Goal: Use online tool/utility: Utilize a website feature to perform a specific function

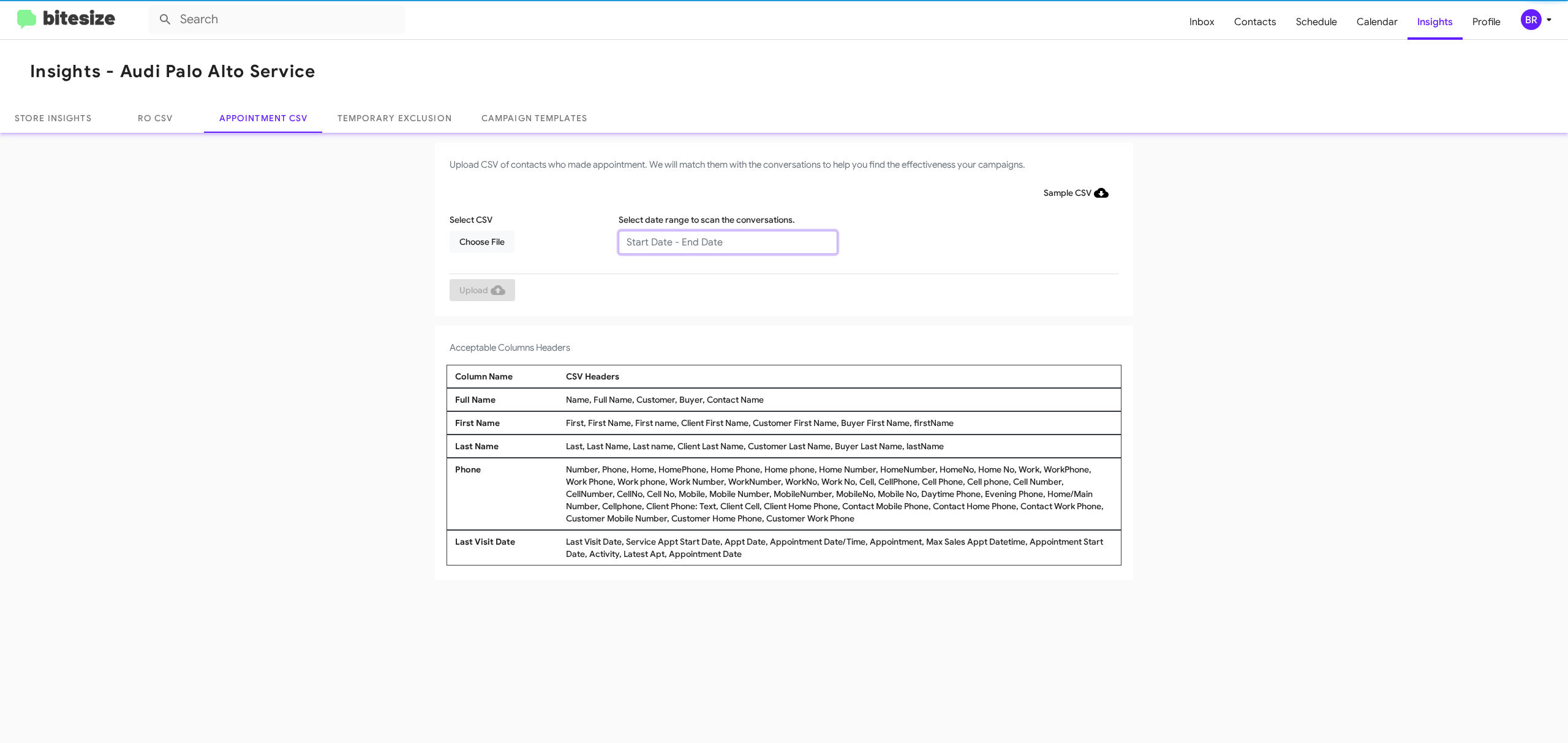
click at [726, 242] on input "text" at bounding box center [728, 243] width 219 height 24
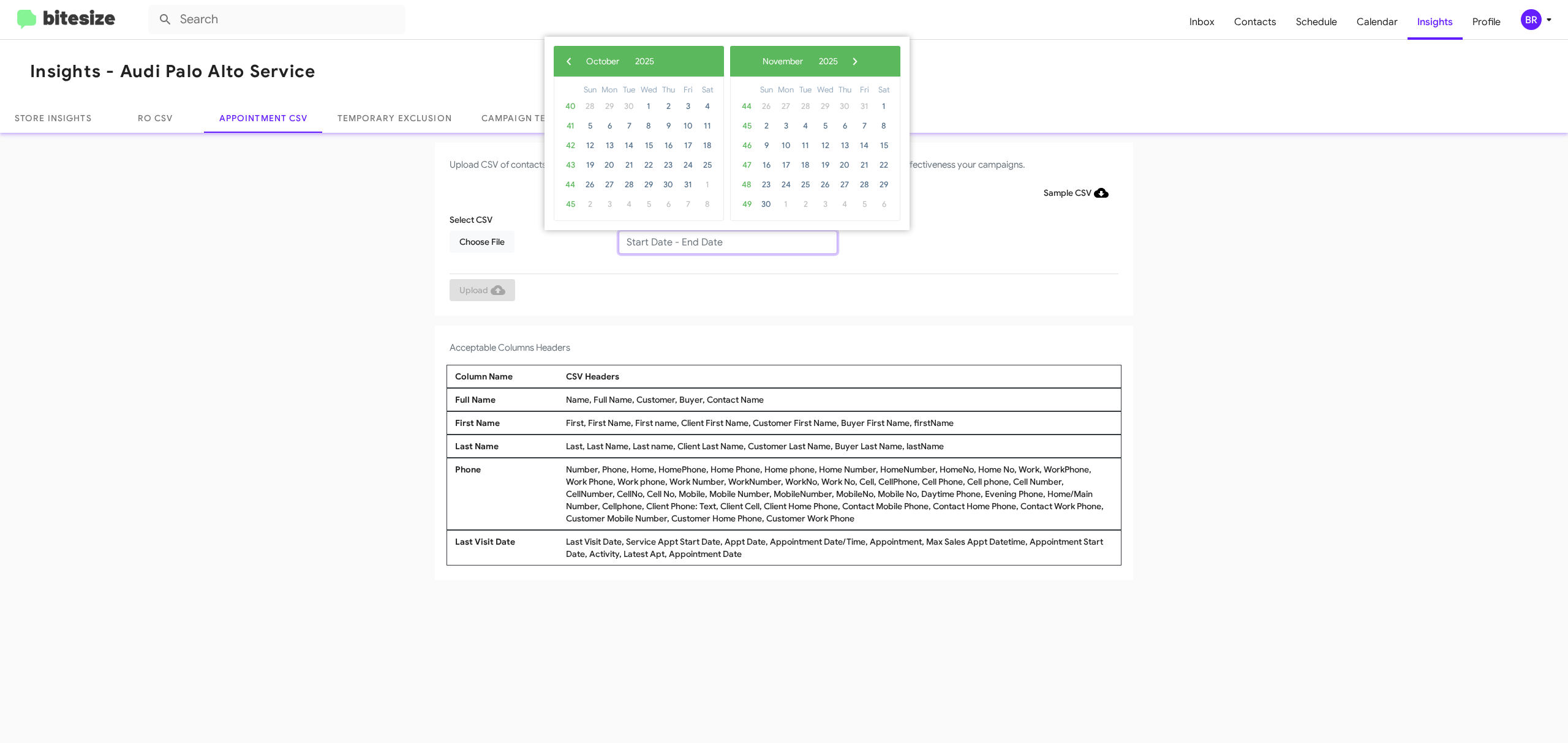
type input "10/02/2025 - 10/09/2025"
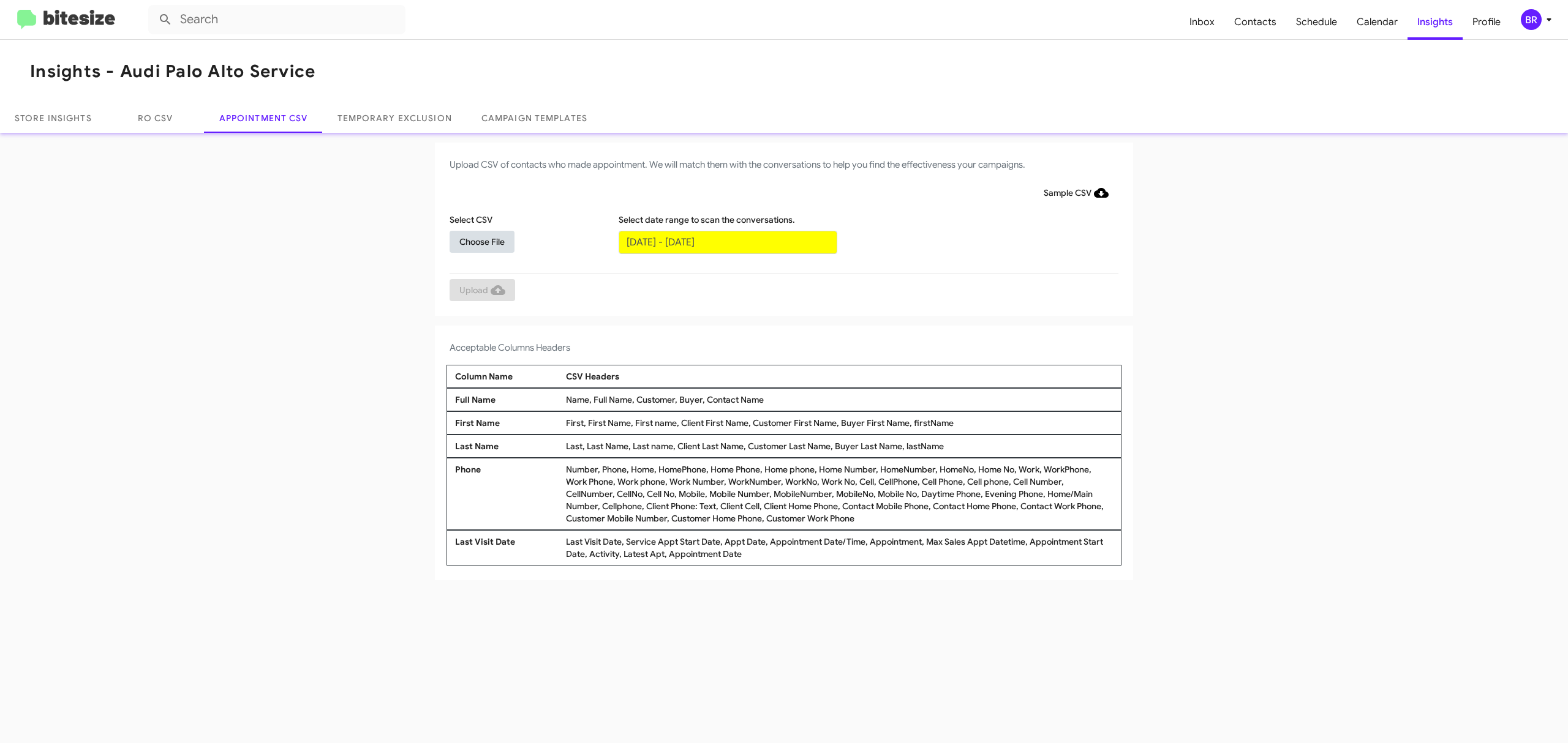
click at [482, 241] on span "Choose File" at bounding box center [482, 242] width 45 height 22
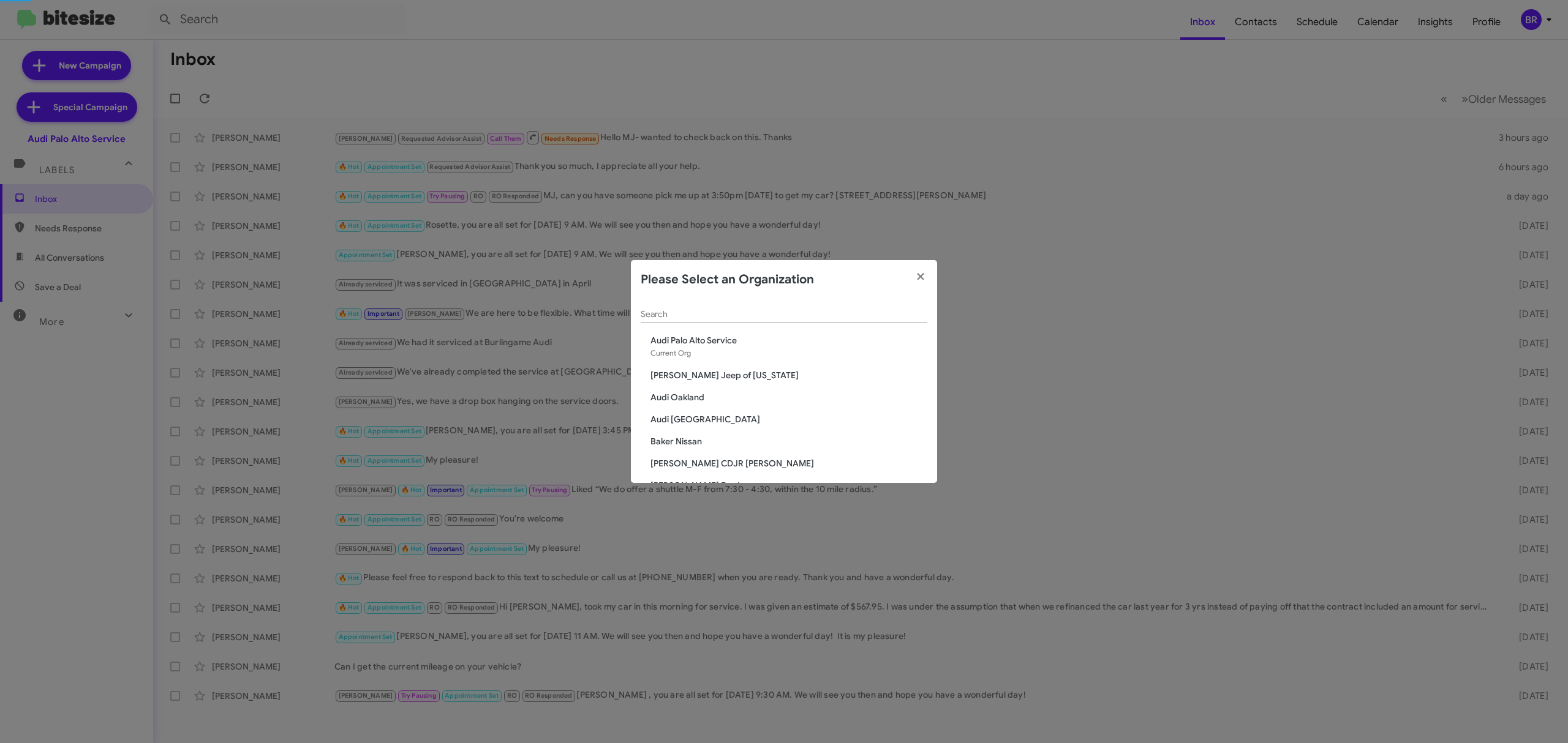
scroll to position [1199, 0]
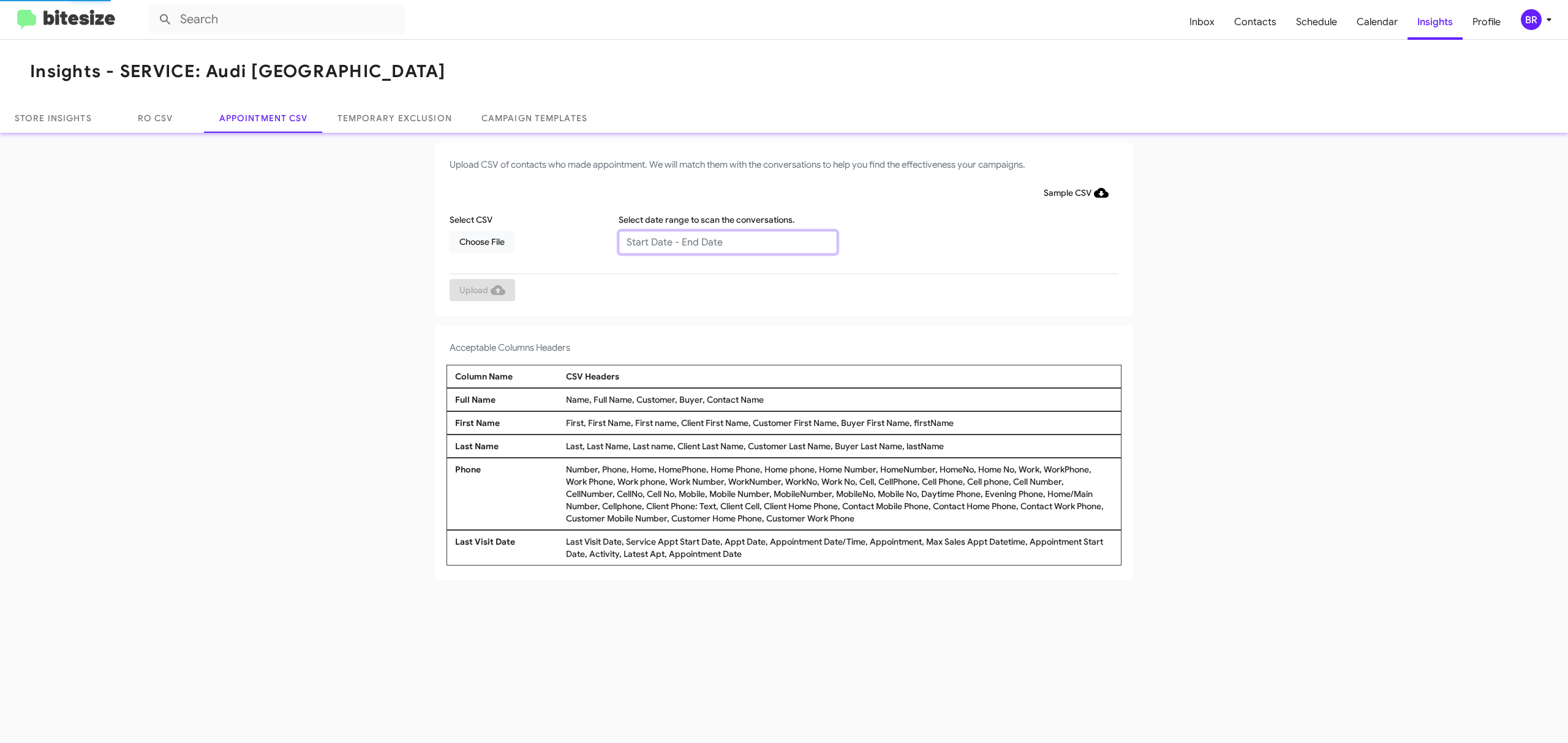
click at [726, 242] on input "text" at bounding box center [728, 243] width 219 height 24
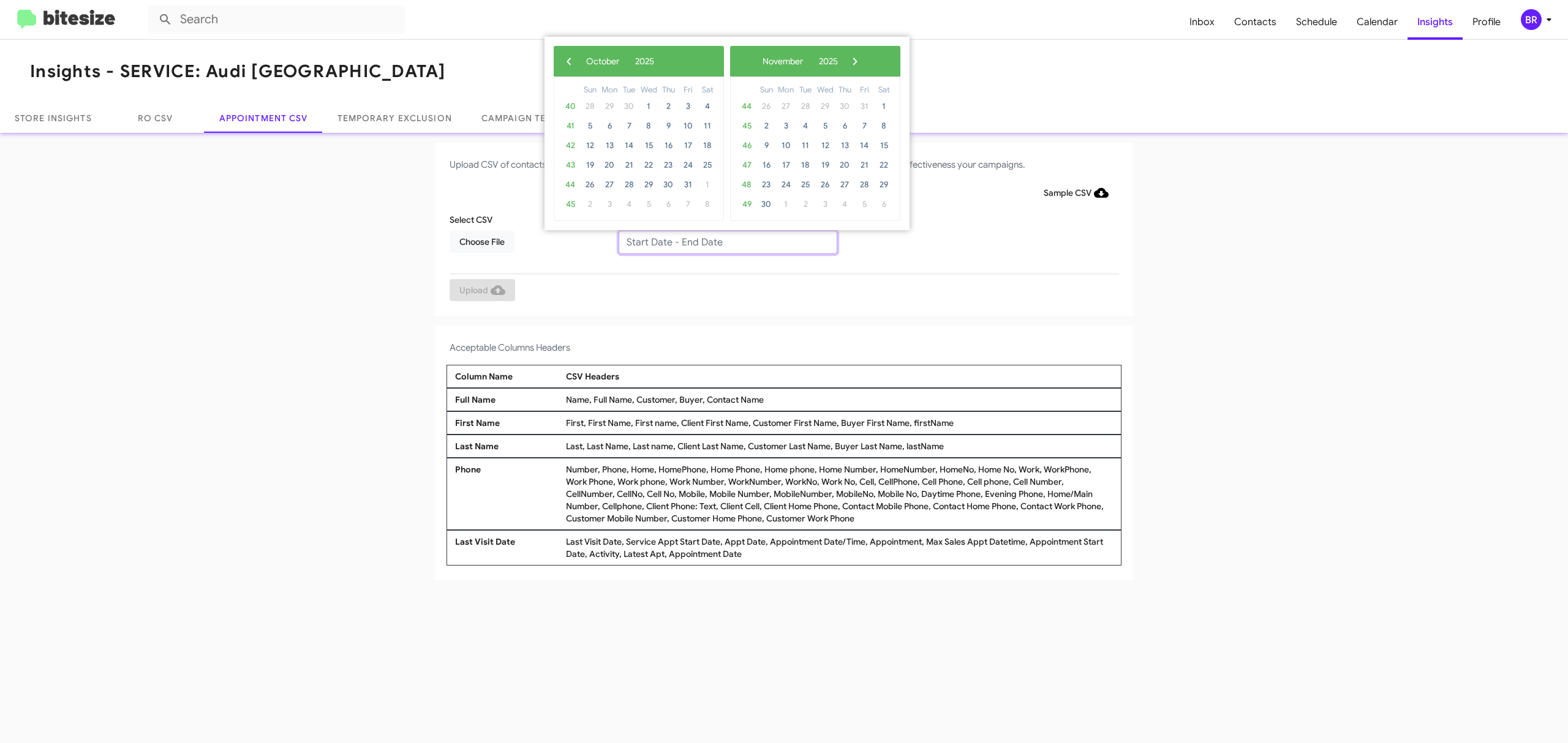
type input "10/02/2025 - 10/09/2025"
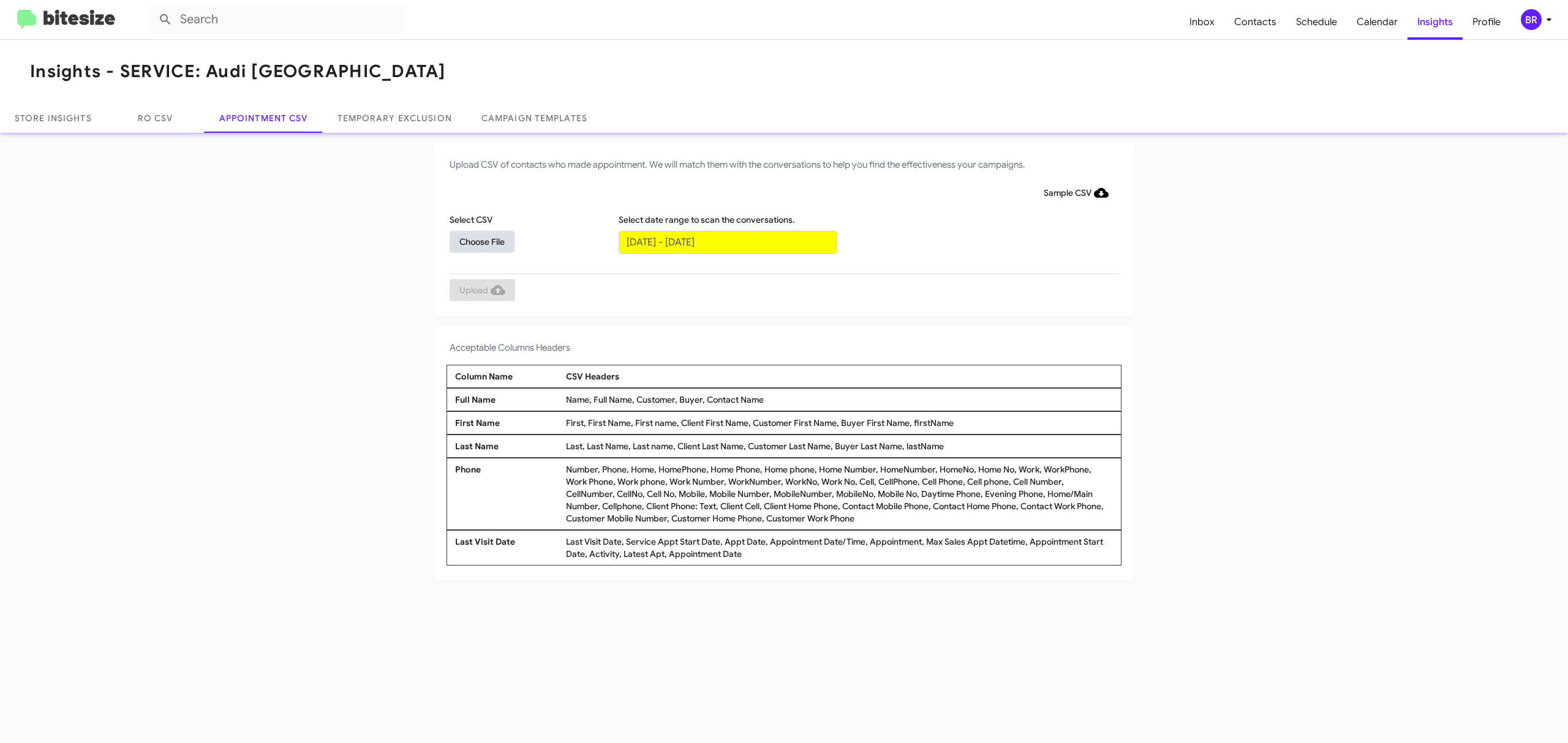
click at [482, 241] on span "Choose File" at bounding box center [482, 242] width 45 height 22
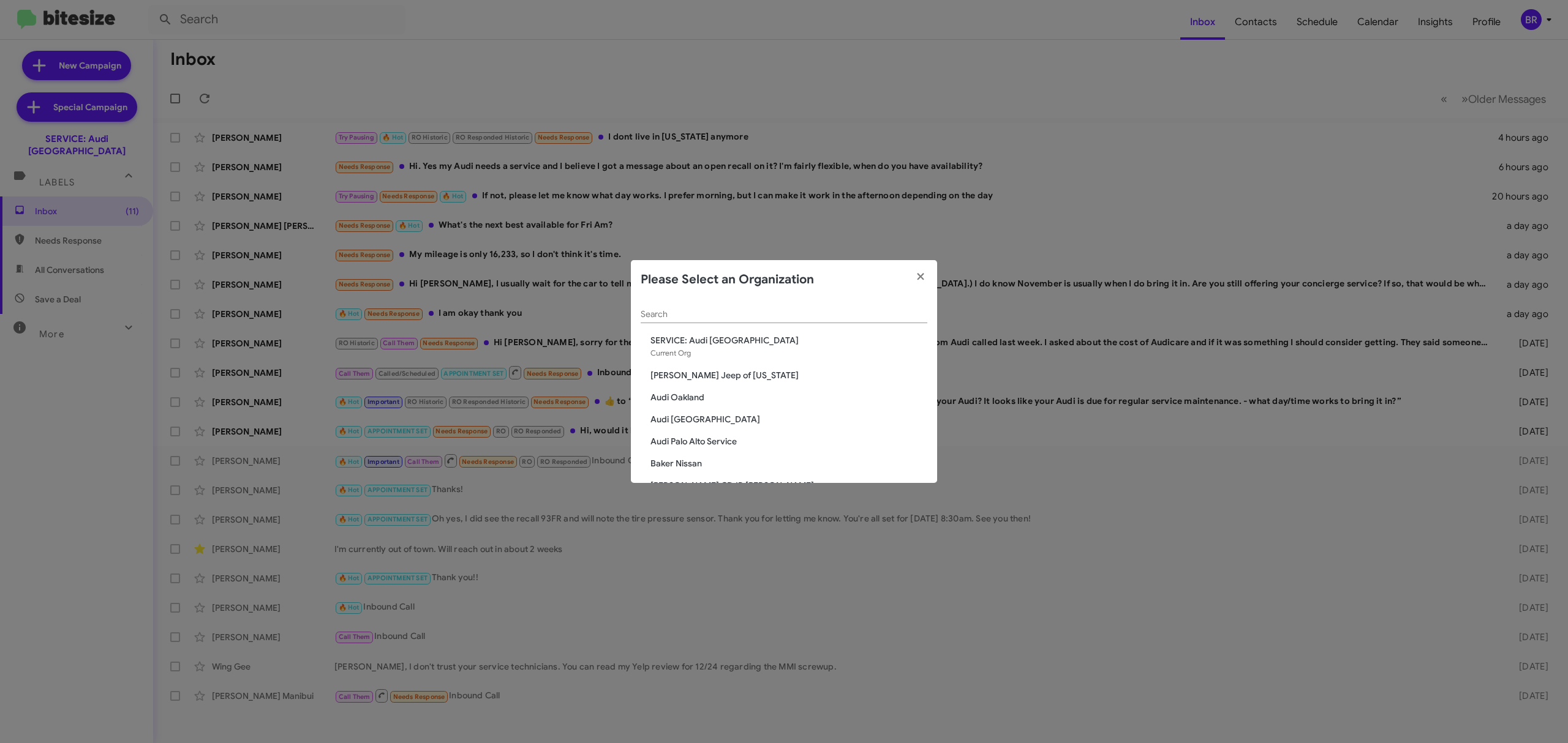
scroll to position [1595, 0]
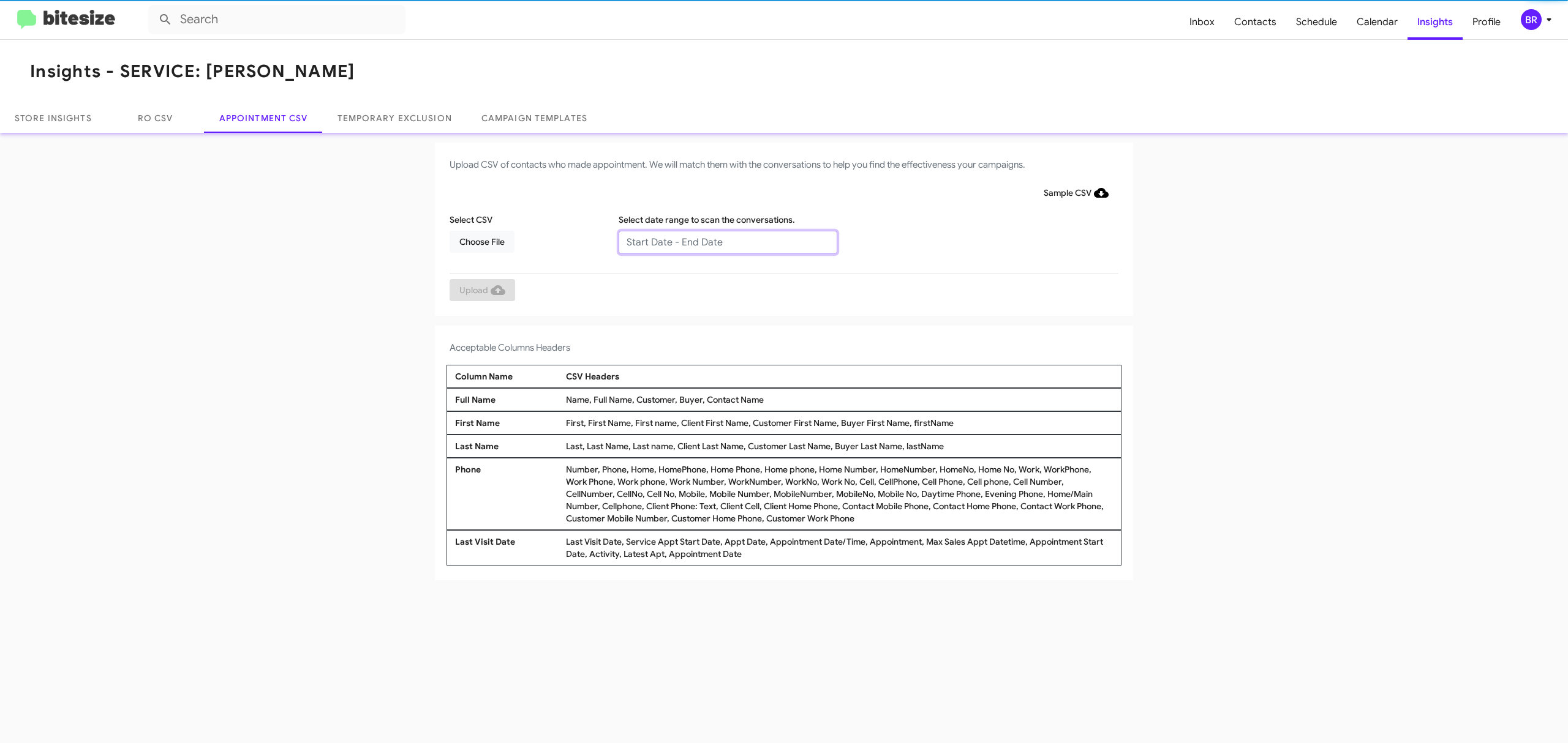
click at [726, 242] on input "text" at bounding box center [728, 243] width 219 height 24
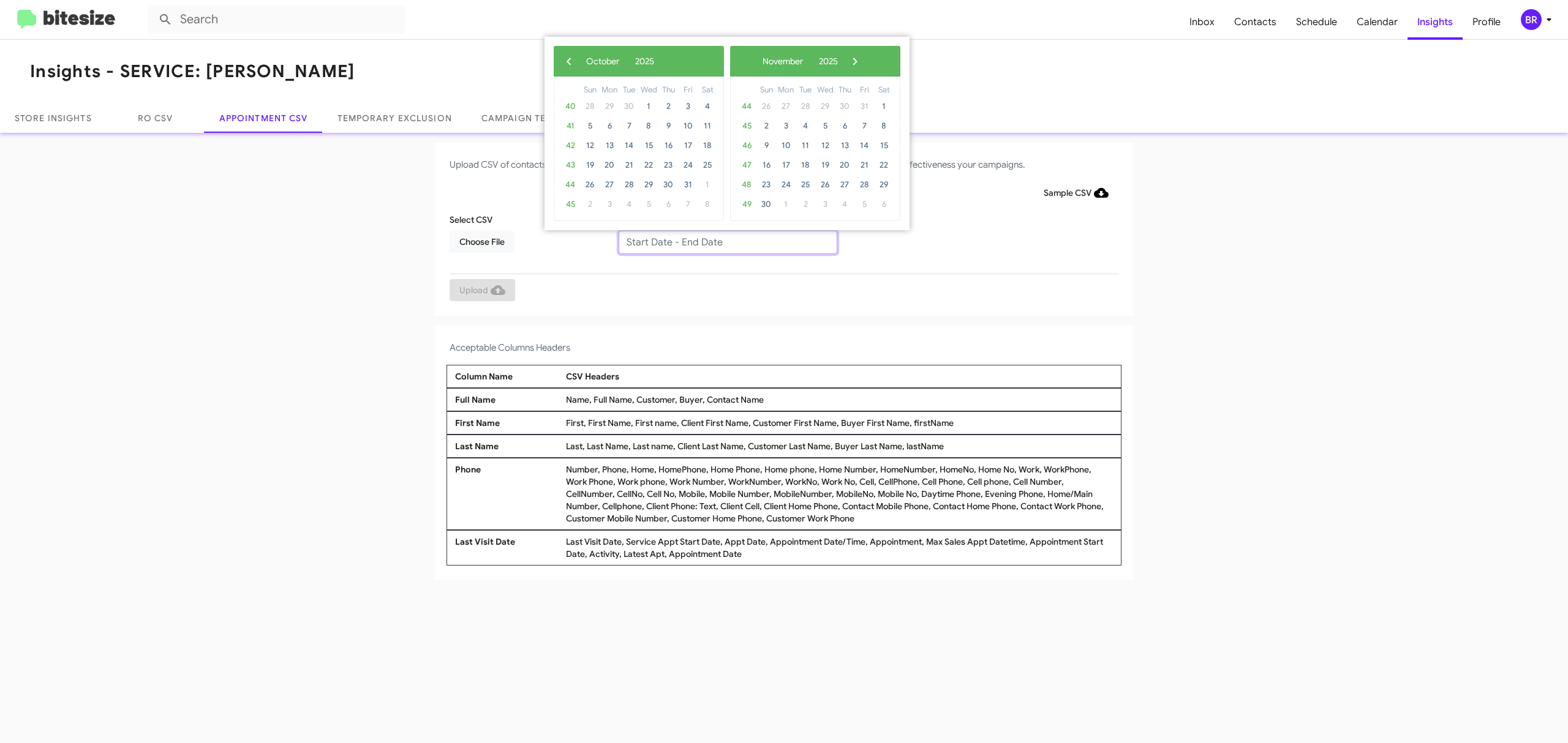
type input "[DATE] - [DATE]"
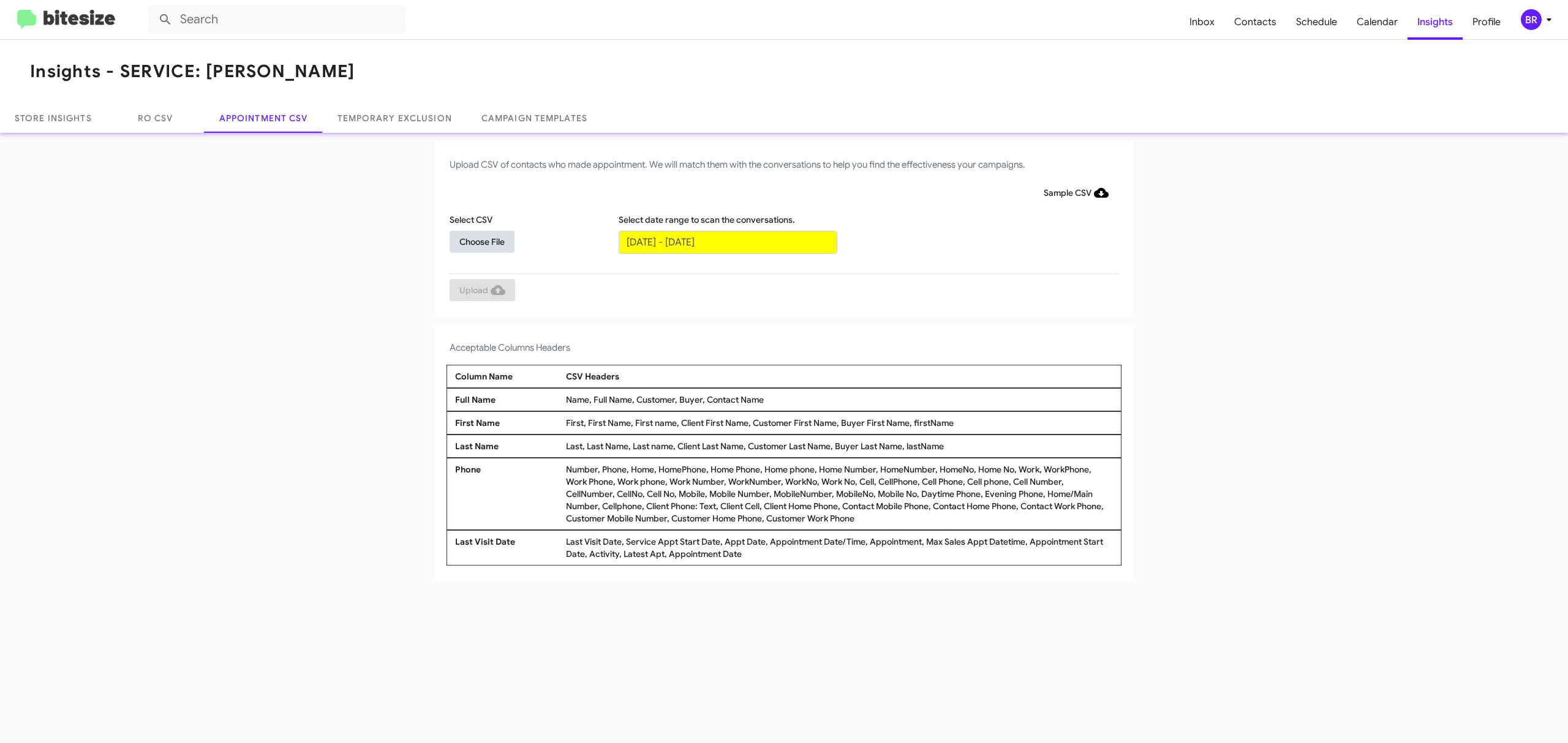
click at [482, 241] on span "Choose File" at bounding box center [482, 242] width 45 height 22
